Goal: Information Seeking & Learning: Learn about a topic

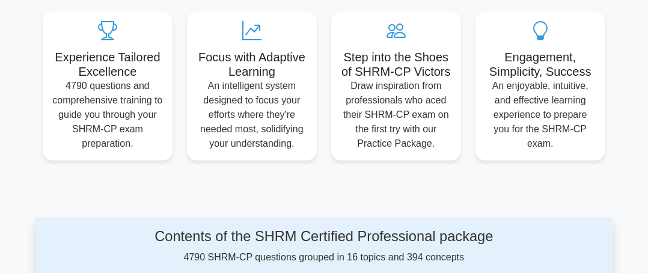
scroll to position [421, 0]
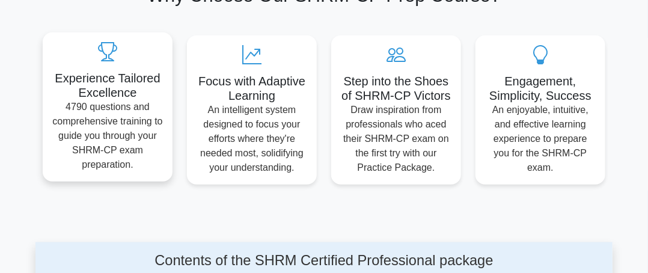
click at [123, 85] on h5 "Experience Tailored Excellence" at bounding box center [107, 85] width 111 height 29
click at [86, 100] on p "4790 questions and comprehensive training to guide you through your SHRM-CP exa…" at bounding box center [107, 136] width 111 height 72
click at [93, 109] on p "4790 questions and comprehensive training to guide you through your SHRM-CP exa…" at bounding box center [107, 136] width 111 height 72
click at [94, 109] on p "4790 questions and comprehensive training to guide you through your SHRM-CP exa…" at bounding box center [107, 136] width 111 height 72
click at [86, 61] on icon at bounding box center [107, 51] width 111 height 19
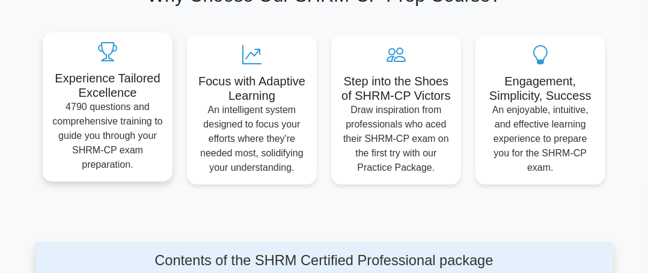
click at [87, 60] on icon at bounding box center [107, 51] width 111 height 19
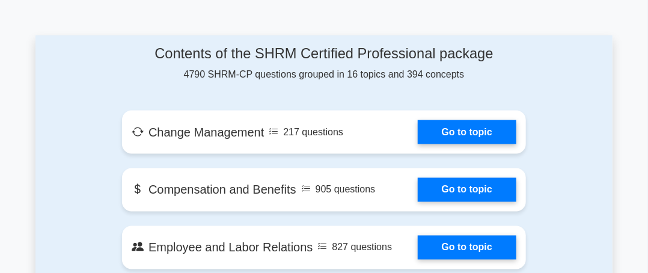
scroll to position [782, 0]
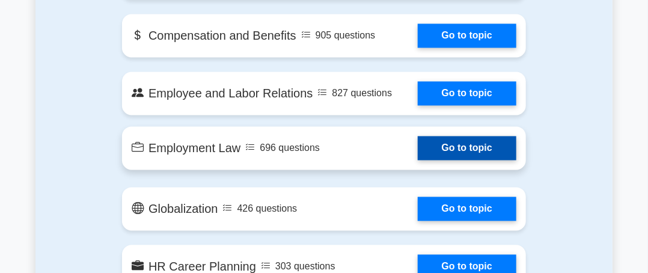
click at [488, 146] on link "Go to topic" at bounding box center [467, 149] width 99 height 24
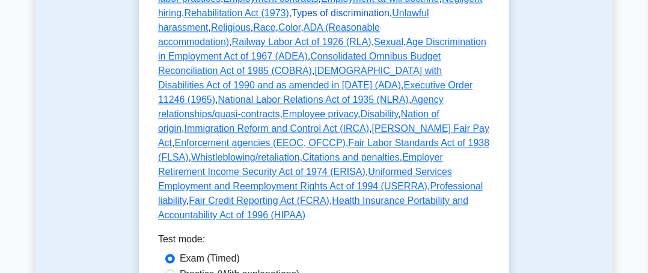
scroll to position [962, 0]
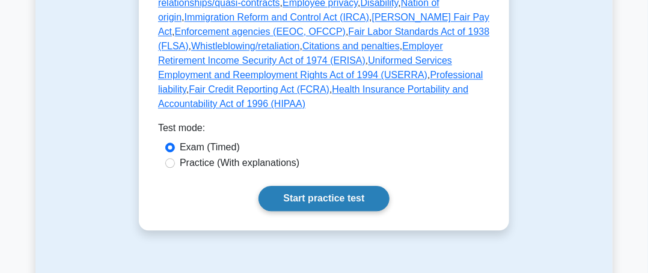
click at [333, 186] on link "Start practice test" at bounding box center [324, 198] width 131 height 25
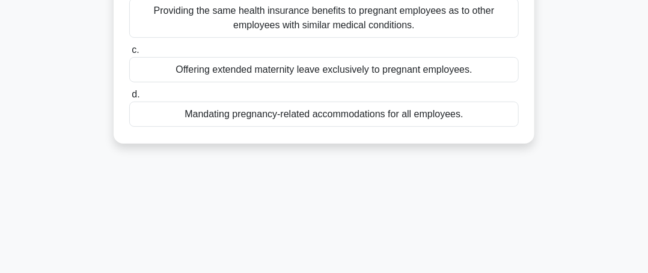
scroll to position [301, 0]
